Goal: Information Seeking & Learning: Understand process/instructions

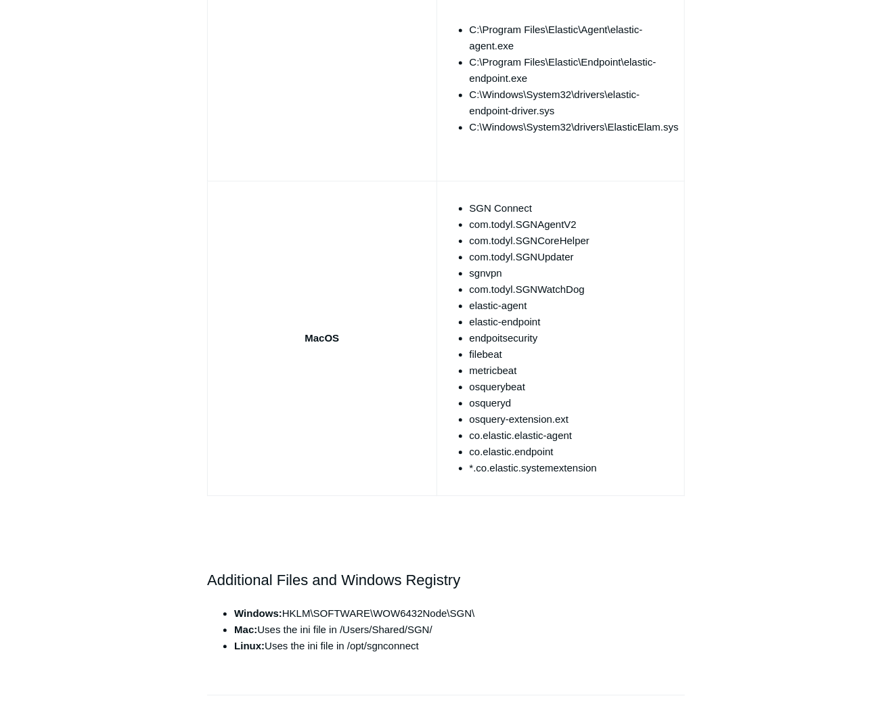
scroll to position [1262, 0]
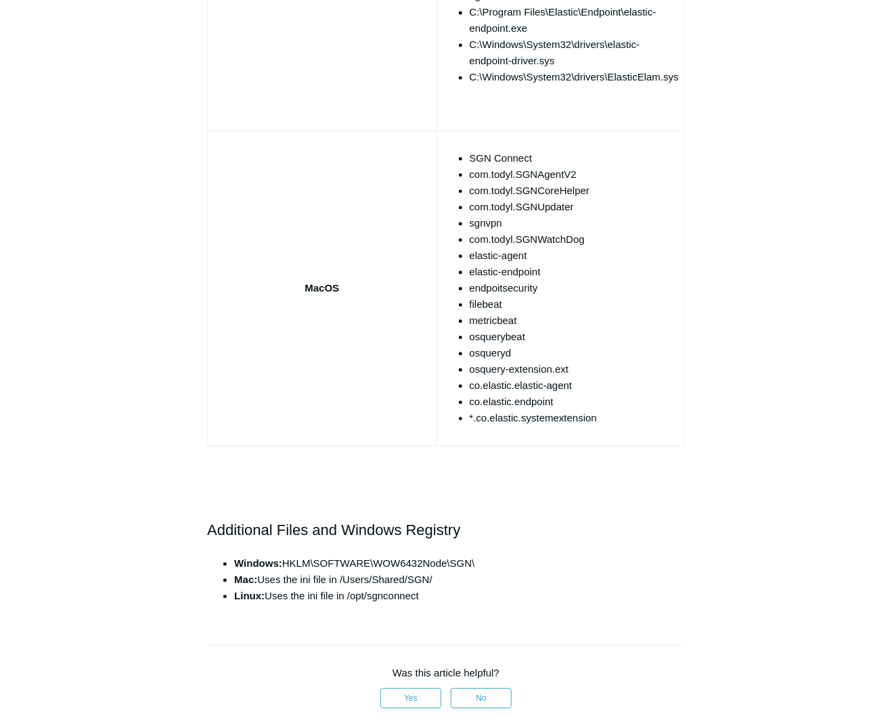
drag, startPoint x: 552, startPoint y: 477, endPoint x: 478, endPoint y: 477, distance: 73.7
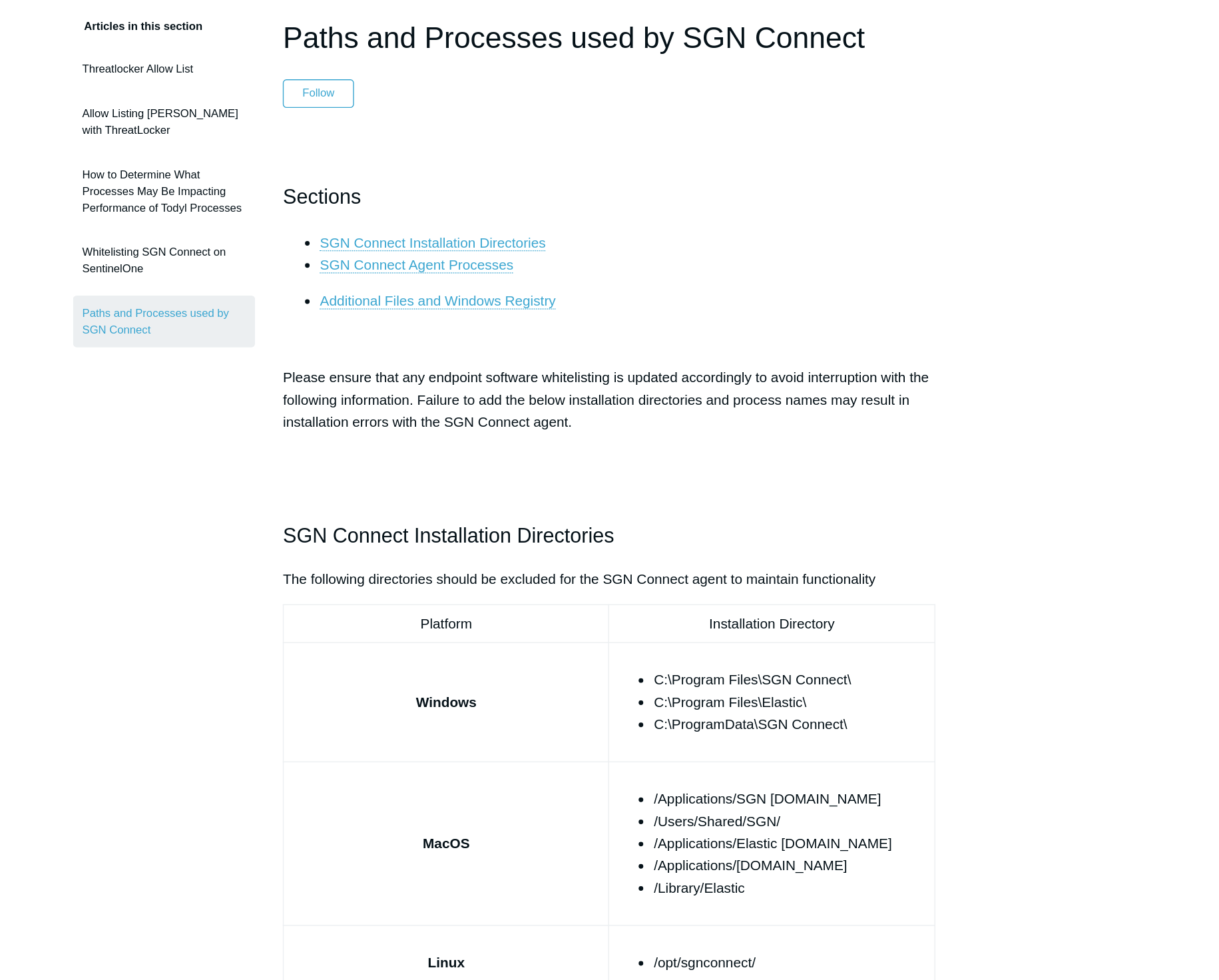
scroll to position [0, 0]
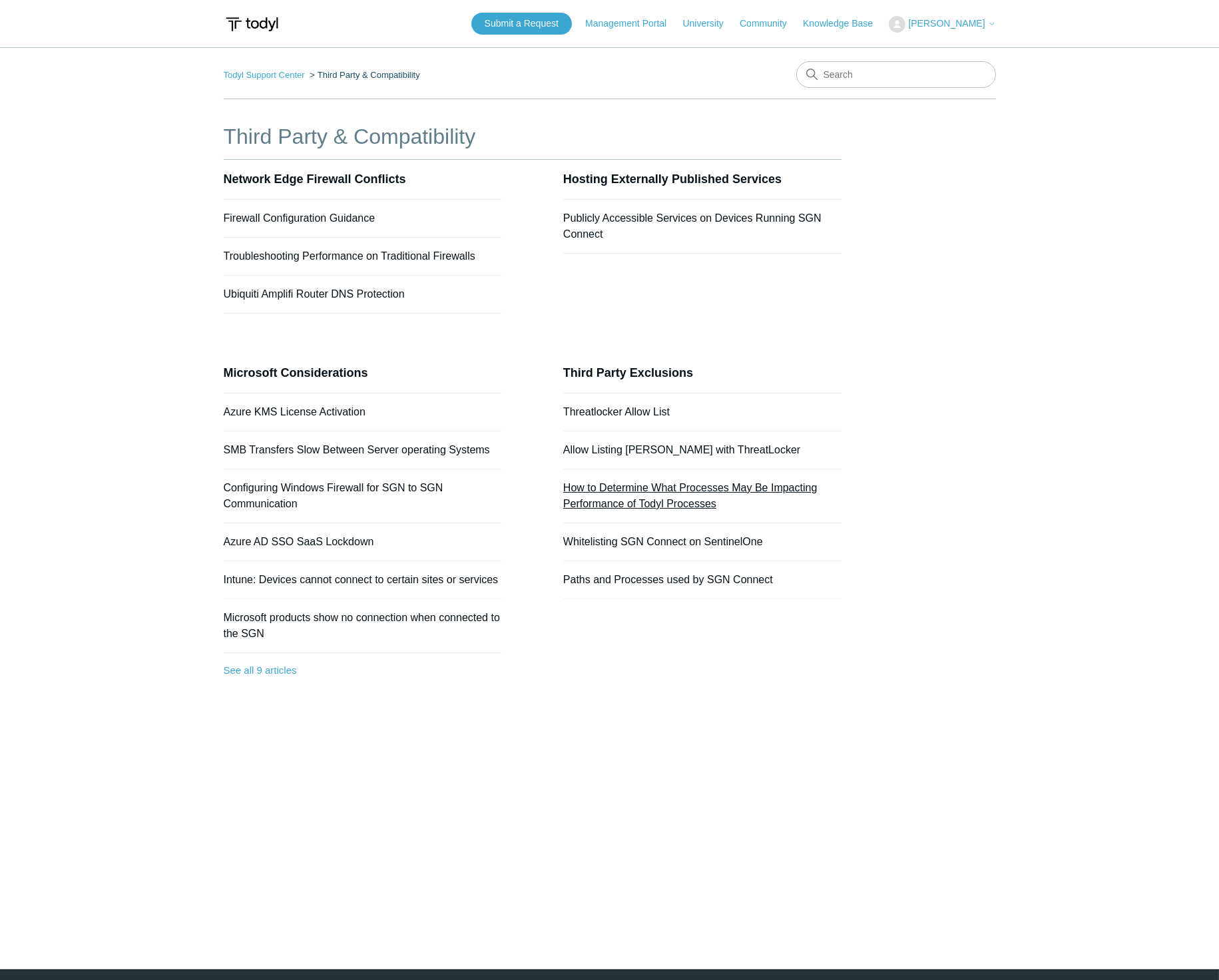
click at [775, 491] on link "How to Determine What Processes May Be Impacting Performance of Todyl Processes" at bounding box center [690, 496] width 254 height 28
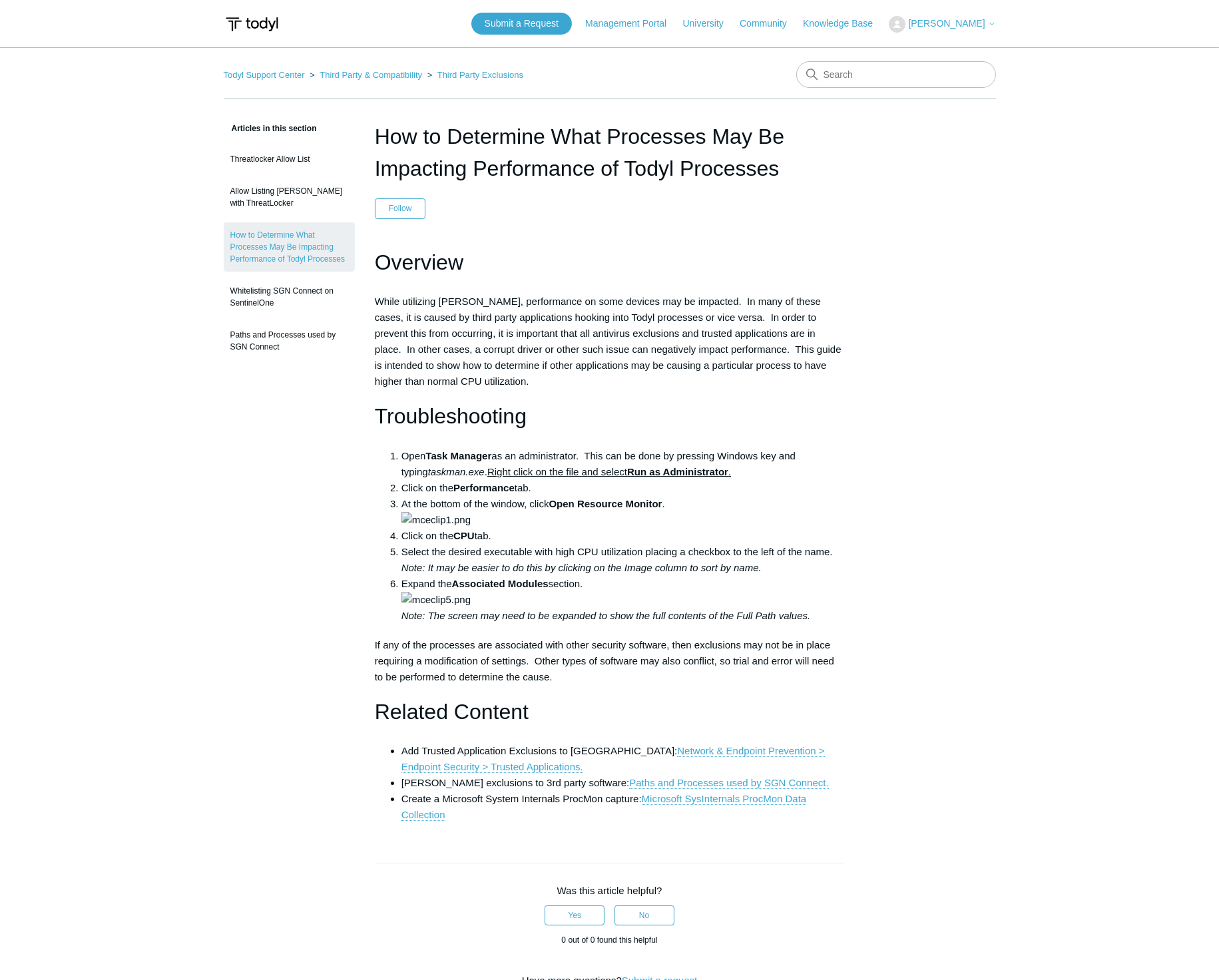
click at [1079, 417] on main "Todyl Support Center Third Party & Compatibility Third Party Exclusions Article…" at bounding box center [609, 662] width 1219 height 1230
drag, startPoint x: 806, startPoint y: 440, endPoint x: 707, endPoint y: 421, distance: 100.8
click at [707, 421] on h1 "Troubleshooting" at bounding box center [610, 416] width 470 height 34
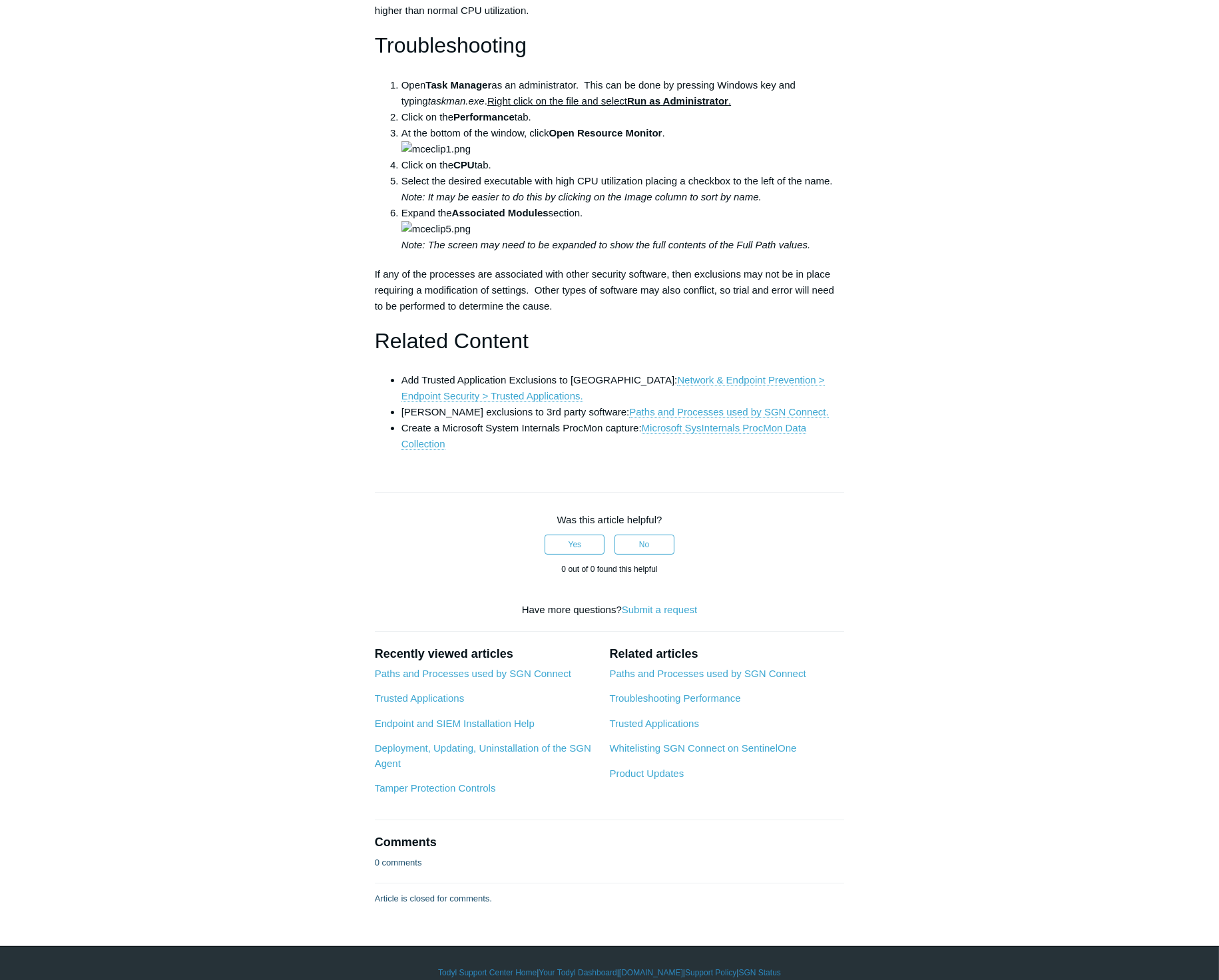
scroll to position [493, 0]
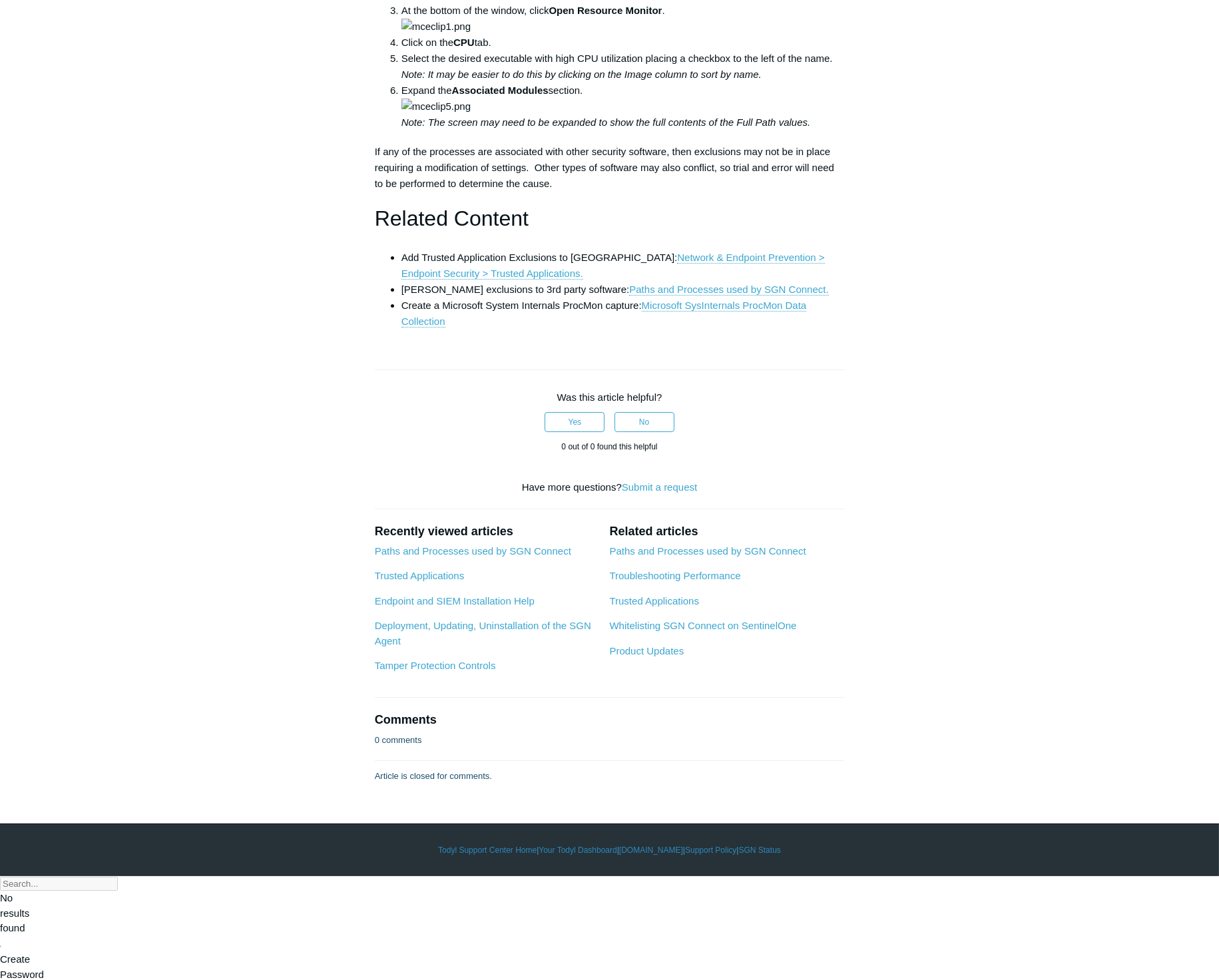
drag, startPoint x: 701, startPoint y: 408, endPoint x: 850, endPoint y: 420, distance: 149.5
drag, startPoint x: 850, startPoint y: 420, endPoint x: 807, endPoint y: 417, distance: 43.1
click at [807, 131] on li "Expand the Associated Modules section. Note: The screen may need to be expanded…" at bounding box center [623, 106] width 444 height 48
drag, startPoint x: 757, startPoint y: 415, endPoint x: 1000, endPoint y: 322, distance: 260.2
click at [1000, 322] on main "Todyl Support Center Third Party & Compatibility Third Party Exclusions Article…" at bounding box center [609, 169] width 1219 height 1230
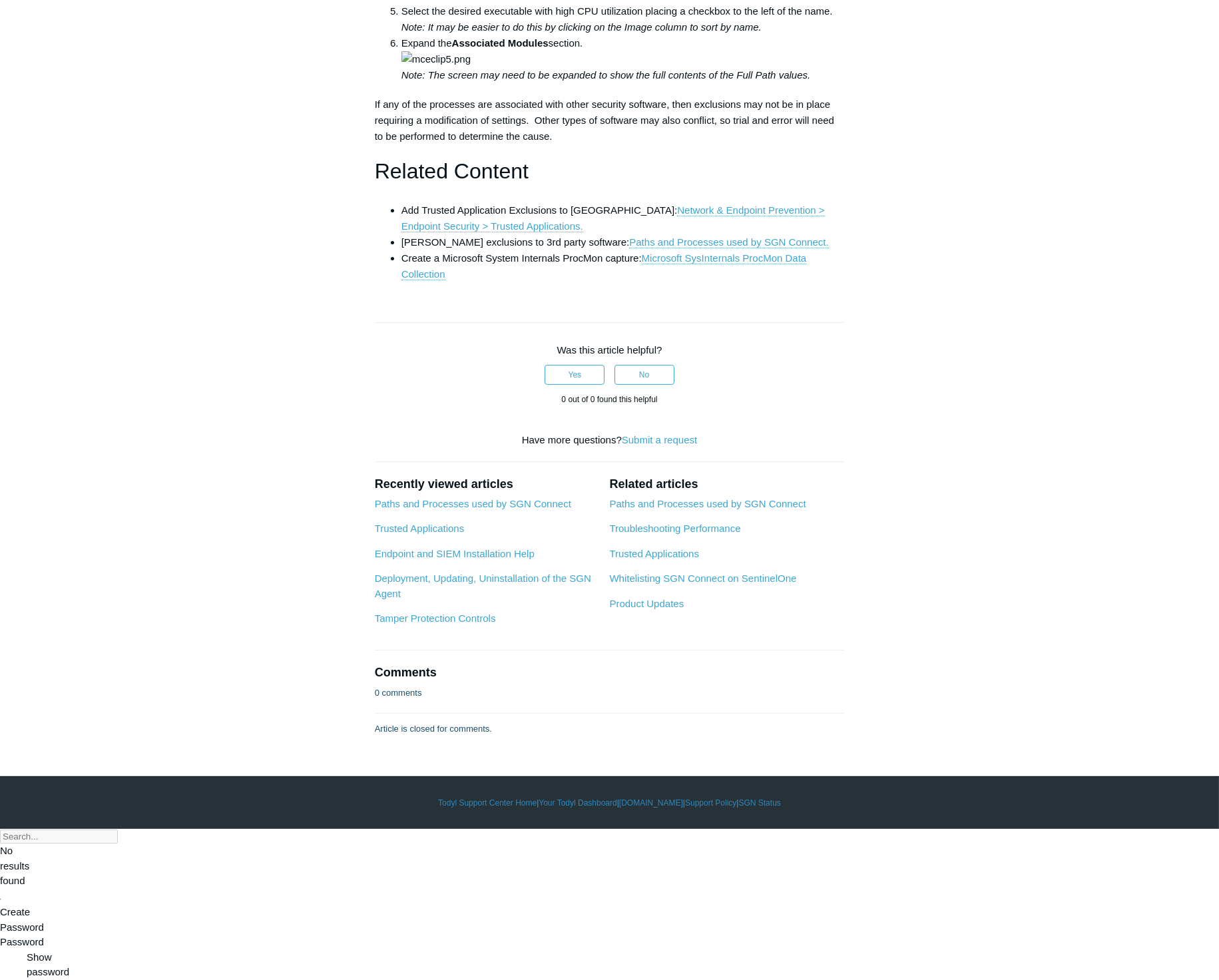
scroll to position [863, 0]
drag, startPoint x: 979, startPoint y: 335, endPoint x: 947, endPoint y: 344, distance: 33.2
drag, startPoint x: 947, startPoint y: 344, endPoint x: 884, endPoint y: 308, distance: 72.6
click at [884, 308] on div "Articles in this section Threatlocker Allow List Allow Listing Todyl with Threa…" at bounding box center [609, 157] width 772 height 1156
drag, startPoint x: 880, startPoint y: 309, endPoint x: 900, endPoint y: 247, distance: 65.1
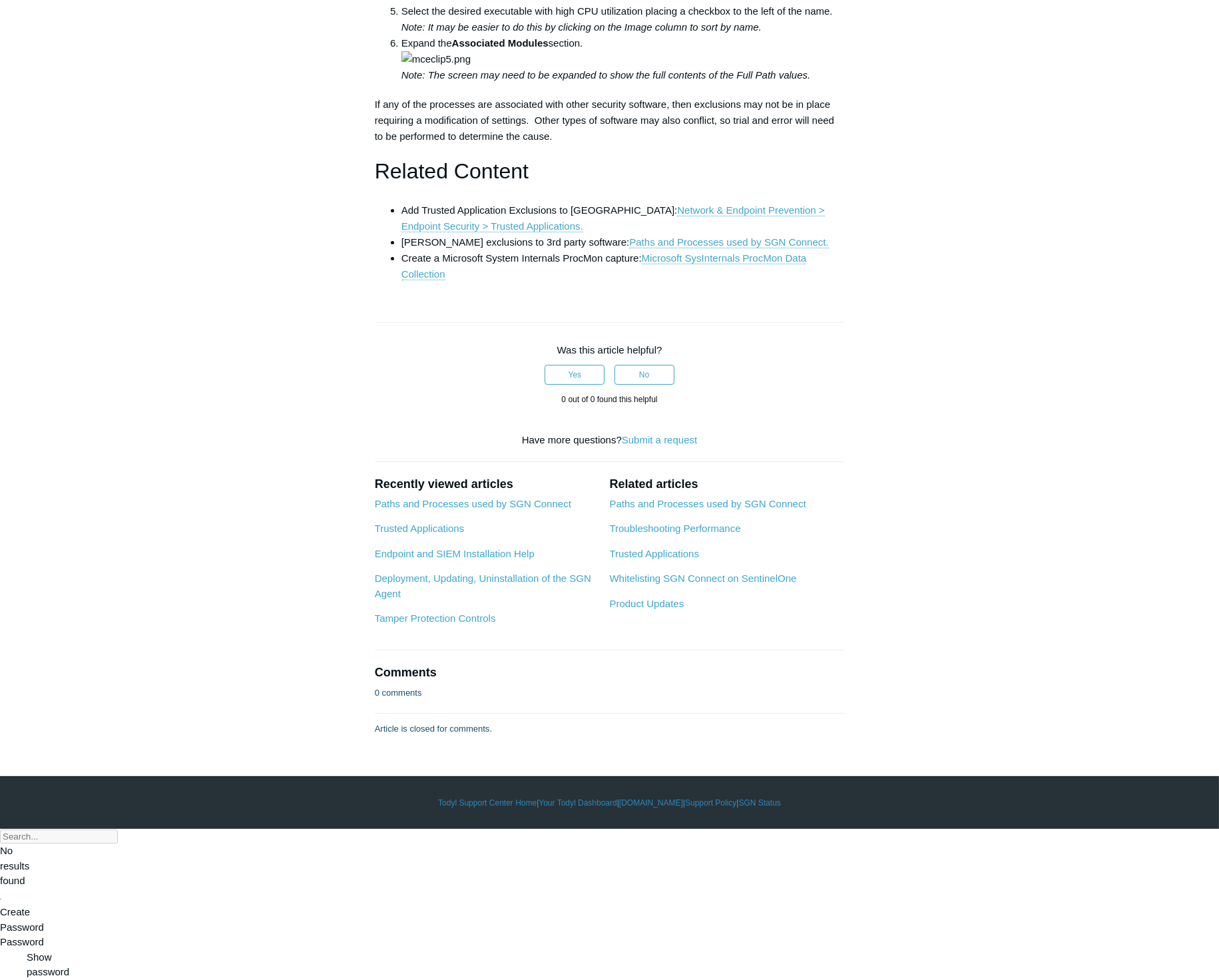
click at [900, 247] on div "Articles in this section Threatlocker Allow List Allow Listing Todyl with Threa…" at bounding box center [609, 157] width 772 height 1156
drag, startPoint x: 892, startPoint y: 255, endPoint x: 900, endPoint y: 181, distance: 74.4
click at [900, 181] on div "Articles in this section Threatlocker Allow List Allow Listing Todyl with Threa…" at bounding box center [609, 157] width 772 height 1156
click at [629, 248] on link "Paths and Processes used by SGN Connect." at bounding box center [728, 242] width 199 height 12
click at [680, 232] on link "Network & Endpoint Prevention > Endpoint Security > Trusted Applications." at bounding box center [613, 218] width 423 height 28
